Goal: Information Seeking & Learning: Learn about a topic

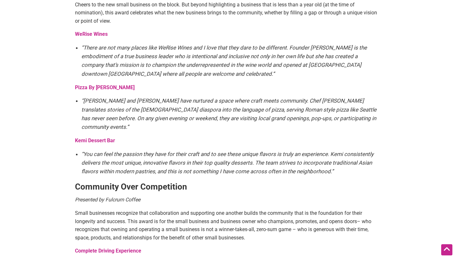
scroll to position [386, 0]
click at [103, 137] on strong "Kemi Dessert Bar" at bounding box center [95, 140] width 40 height 6
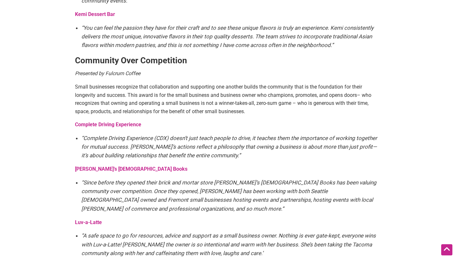
scroll to position [512, 0]
click at [120, 121] on strong "Complete Driving Experience" at bounding box center [108, 124] width 66 height 6
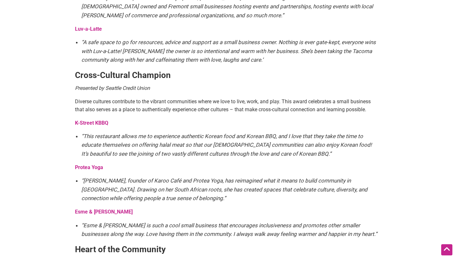
scroll to position [705, 0]
click at [97, 120] on strong "K-Street KBBQ" at bounding box center [91, 123] width 33 height 6
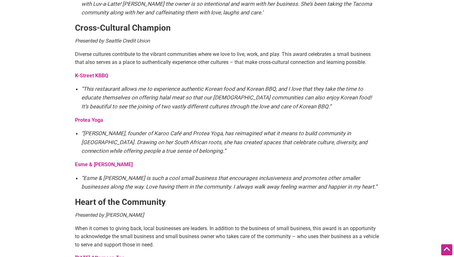
scroll to position [753, 0]
click at [99, 161] on strong "Esme & Elodie" at bounding box center [104, 164] width 58 height 6
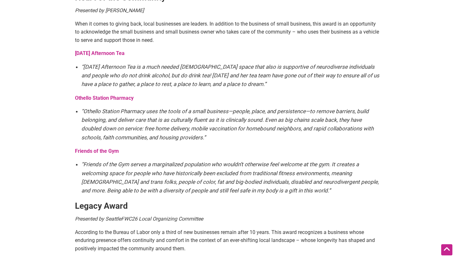
scroll to position [958, 0]
click at [97, 148] on strong "Friends of the Gym" at bounding box center [97, 151] width 44 height 6
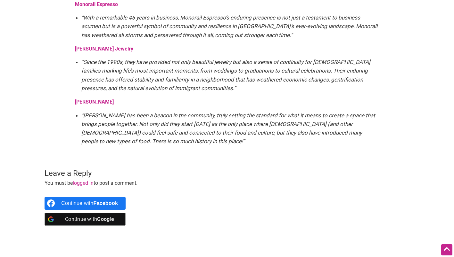
scroll to position [1217, 0]
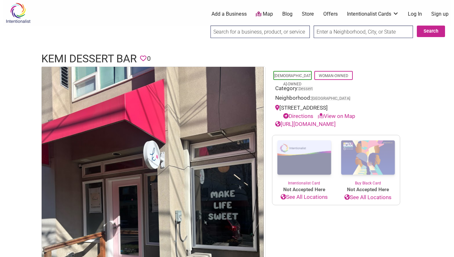
click at [336, 124] on link "https://www.kemidessertbar.com" at bounding box center [305, 124] width 61 height 6
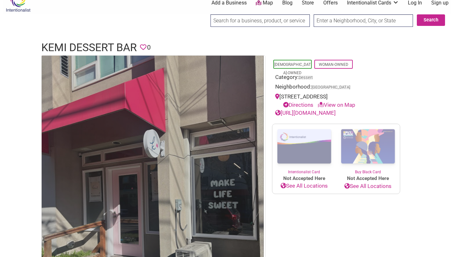
scroll to position [12, 0]
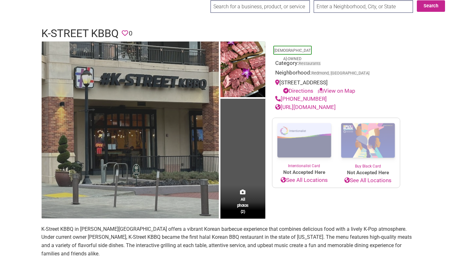
scroll to position [28, 0]
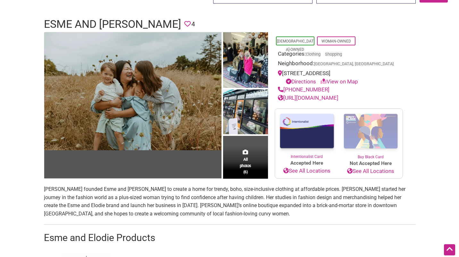
scroll to position [36, 0]
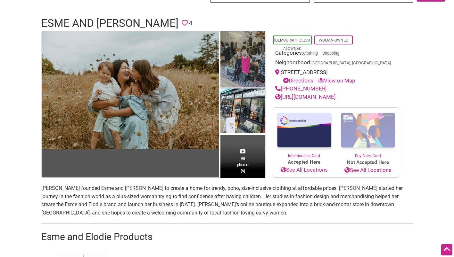
click at [242, 62] on img at bounding box center [242, 60] width 45 height 58
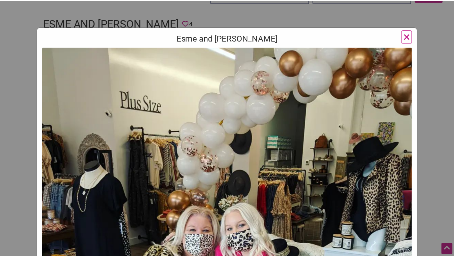
scroll to position [27, 0]
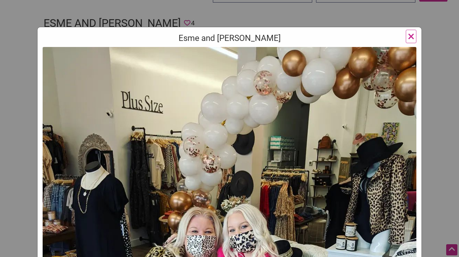
click at [410, 38] on span "×" at bounding box center [410, 36] width 7 height 15
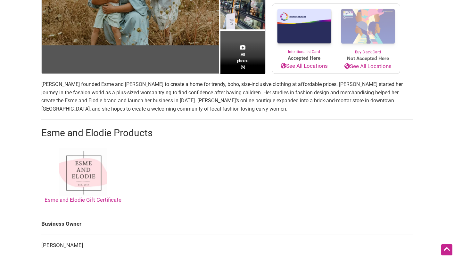
scroll to position [140, 0]
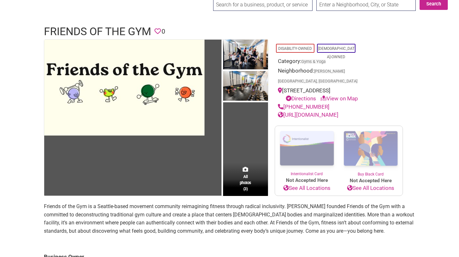
scroll to position [28, 0]
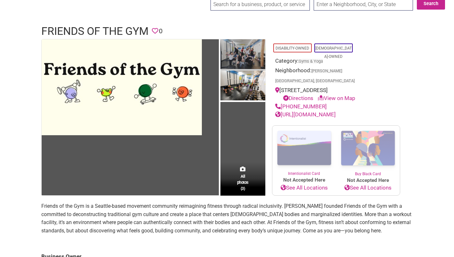
click at [243, 56] on img at bounding box center [242, 54] width 45 height 31
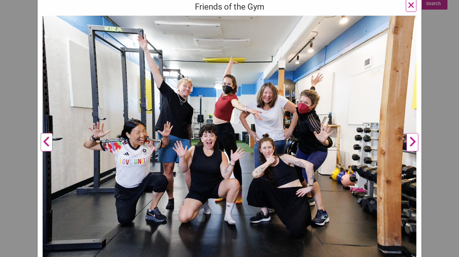
scroll to position [59, 0]
click at [411, 141] on button "Next" at bounding box center [412, 142] width 18 height 254
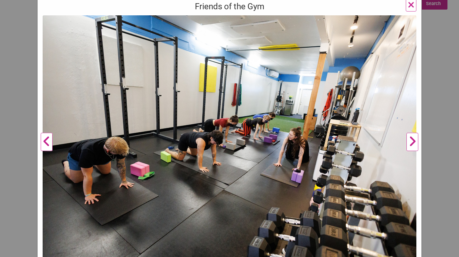
click at [47, 142] on button "Previous" at bounding box center [47, 142] width 18 height 254
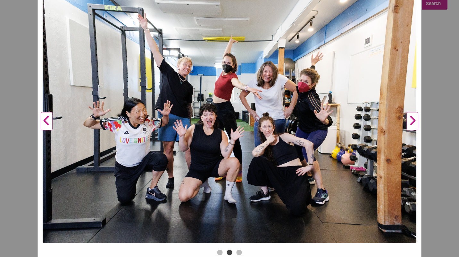
scroll to position [80, 0]
click at [406, 118] on button "Next" at bounding box center [412, 121] width 18 height 254
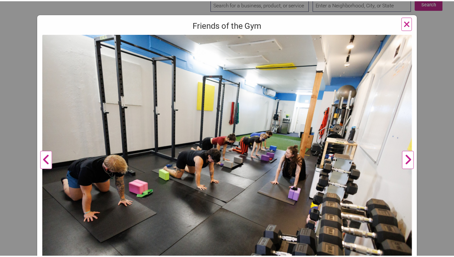
scroll to position [38, 0]
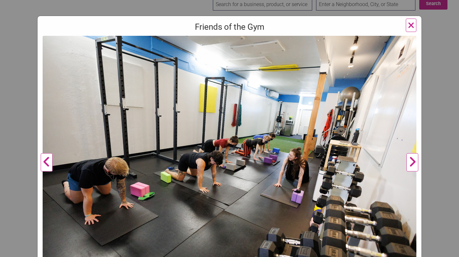
click at [407, 26] on span "×" at bounding box center [410, 25] width 7 height 15
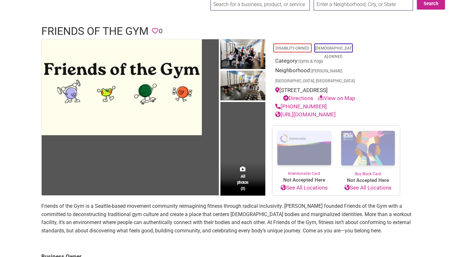
click at [334, 111] on link "[URL][DOMAIN_NAME]" at bounding box center [305, 114] width 61 height 6
